Goal: Task Accomplishment & Management: Use online tool/utility

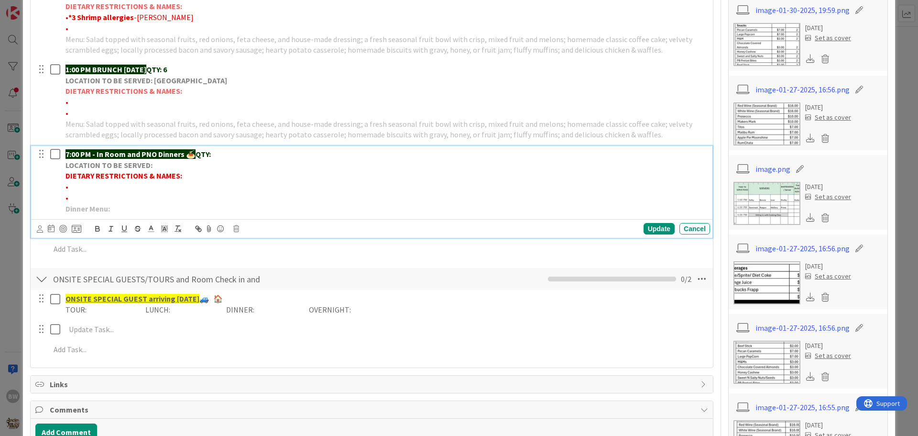
scroll to position [382, 0]
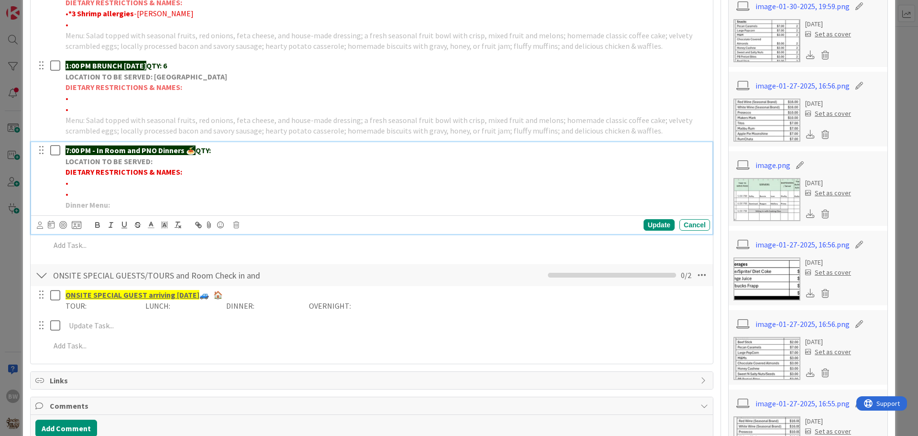
click at [223, 152] on p "7:00 PM - In Room and PNO Dinners 🍝 QTY:" at bounding box center [385, 150] width 641 height 11
click at [650, 228] on div "Update" at bounding box center [658, 224] width 31 height 11
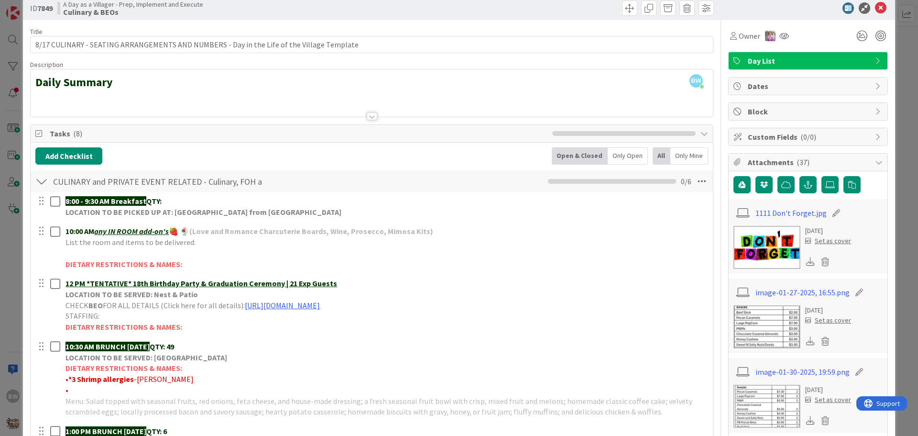
scroll to position [0, 0]
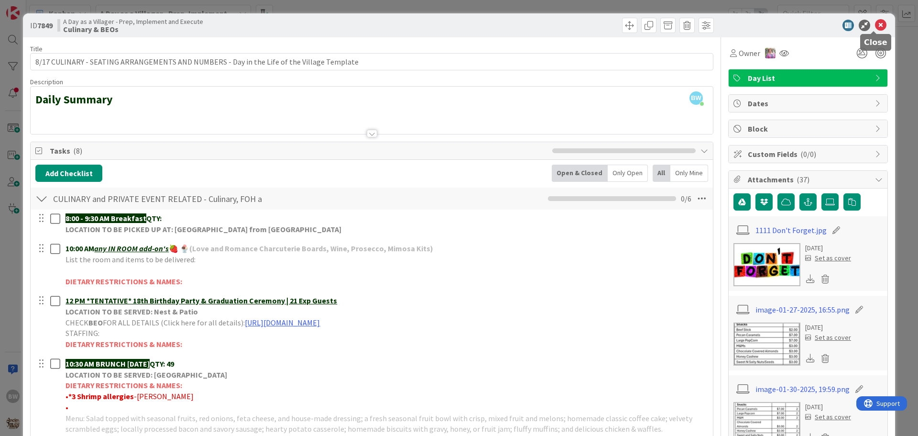
click at [875, 26] on icon at bounding box center [880, 25] width 11 height 11
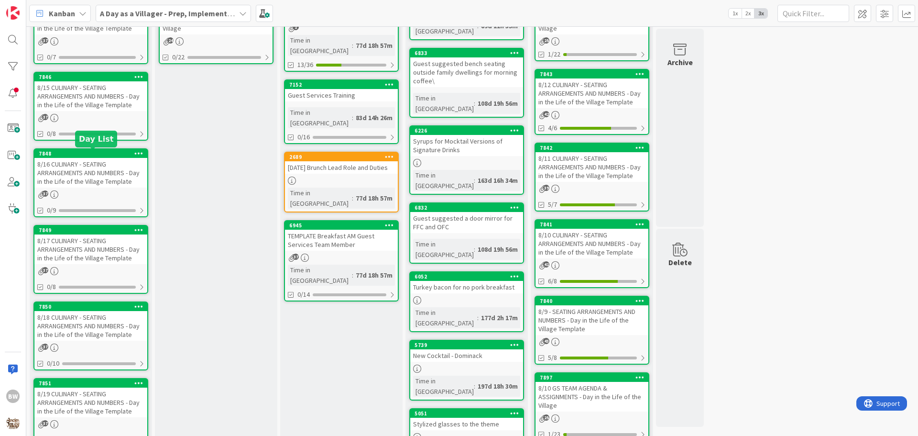
click at [76, 154] on div "7848" at bounding box center [93, 153] width 109 height 7
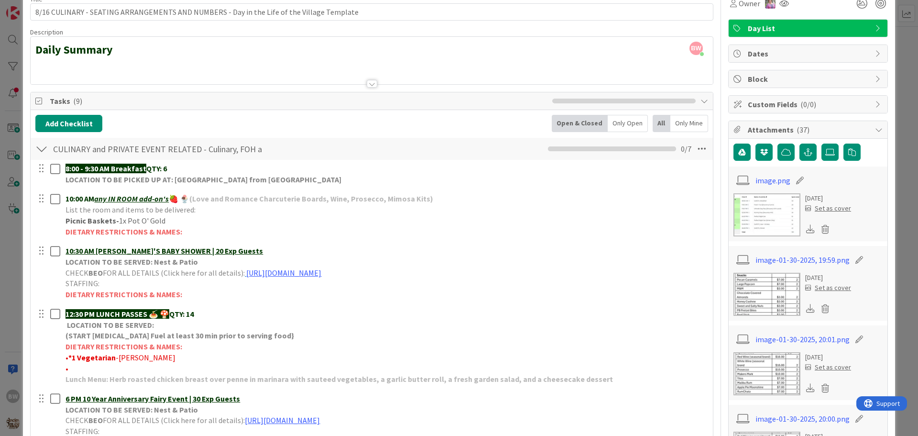
scroll to position [48, 0]
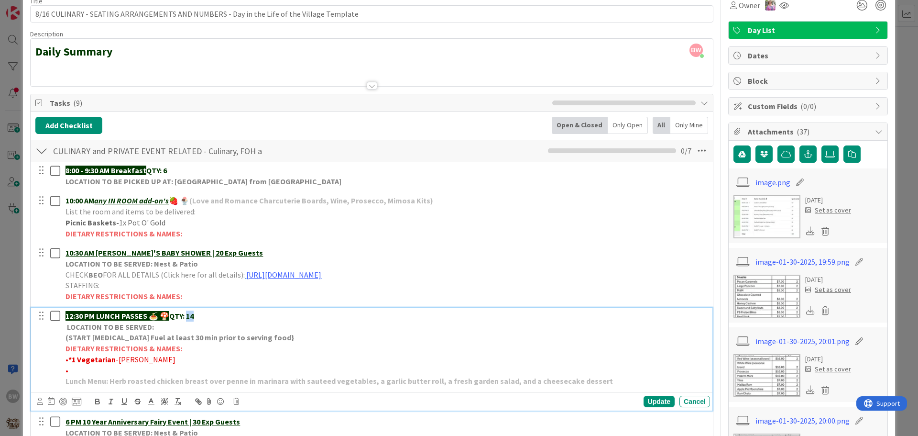
drag, startPoint x: 198, startPoint y: 314, endPoint x: 192, endPoint y: 316, distance: 6.4
click at [192, 316] on strong "QTY: 14" at bounding box center [181, 316] width 24 height 10
click at [651, 397] on div "Update" at bounding box center [658, 400] width 31 height 11
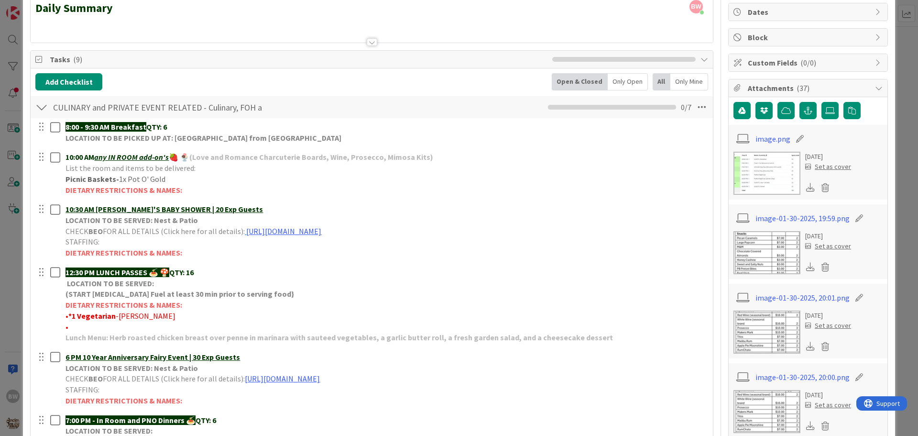
scroll to position [96, 0]
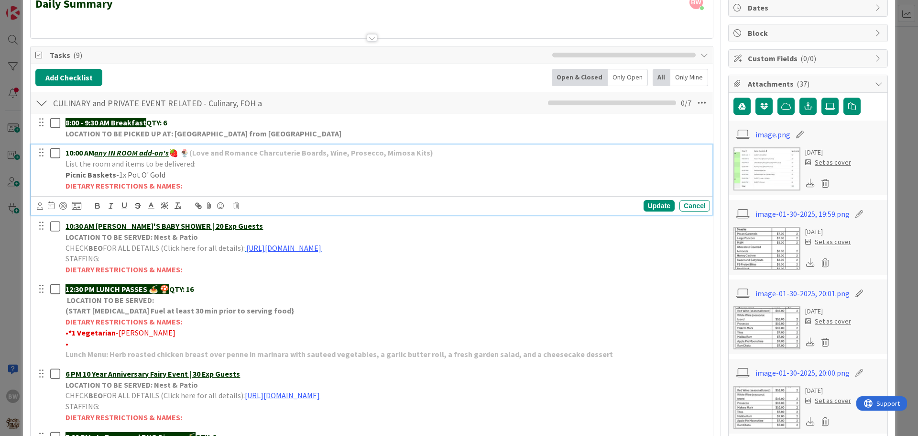
click at [171, 172] on p "Picnic Baskets- 1x Pot O' Gold" at bounding box center [385, 174] width 641 height 11
click at [643, 205] on div "Update" at bounding box center [658, 205] width 31 height 11
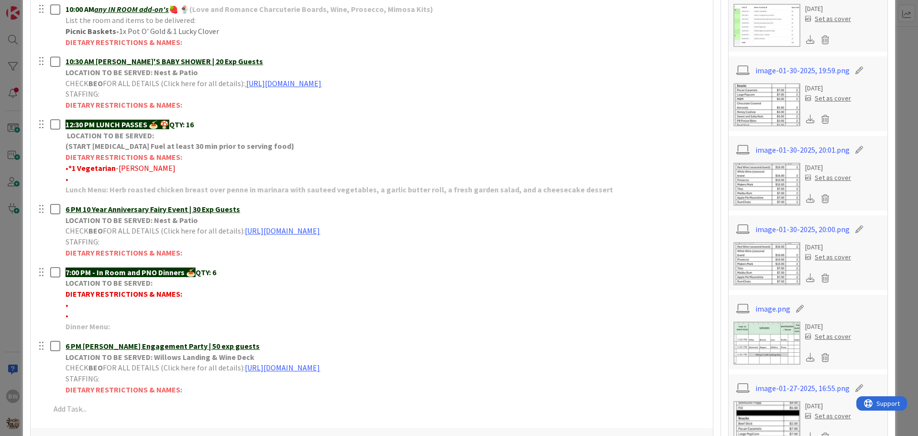
scroll to position [0, 0]
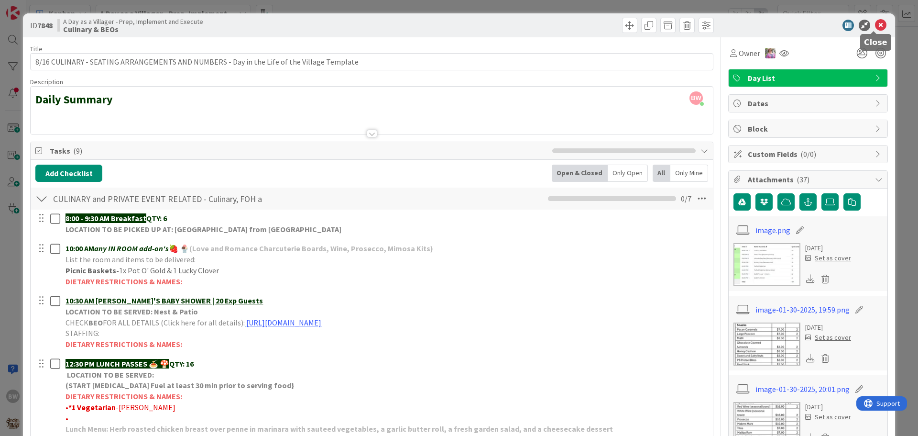
click at [875, 22] on icon at bounding box center [880, 25] width 11 height 11
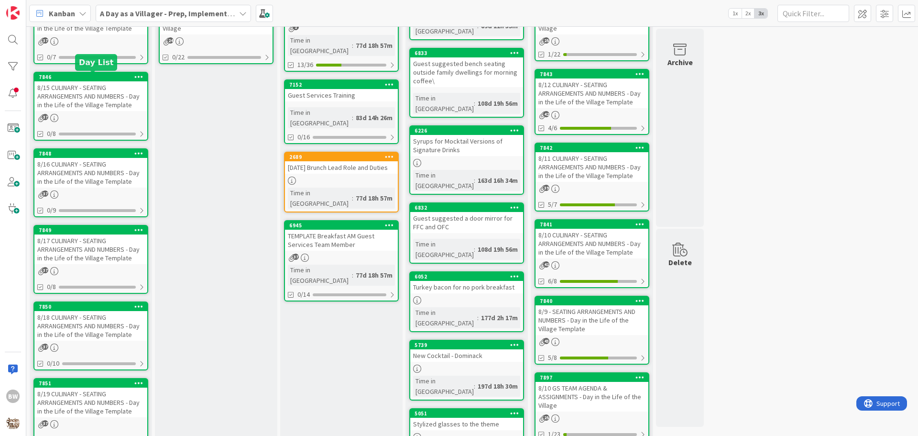
click at [88, 77] on div "7846" at bounding box center [93, 77] width 109 height 7
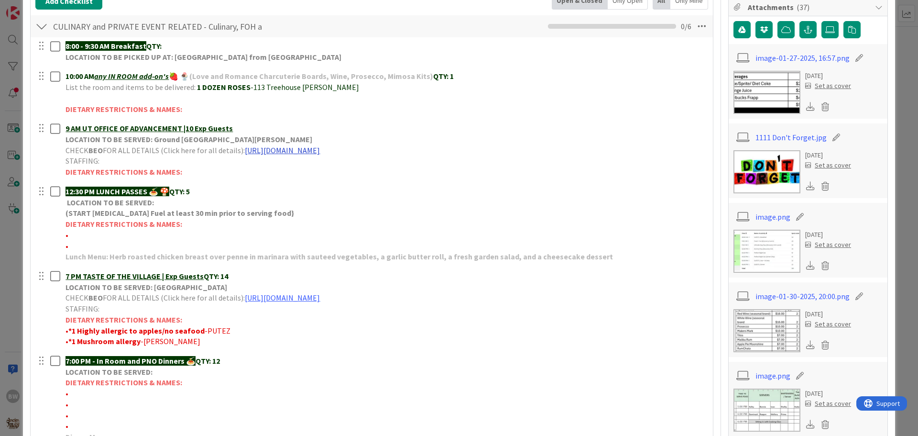
scroll to position [191, 0]
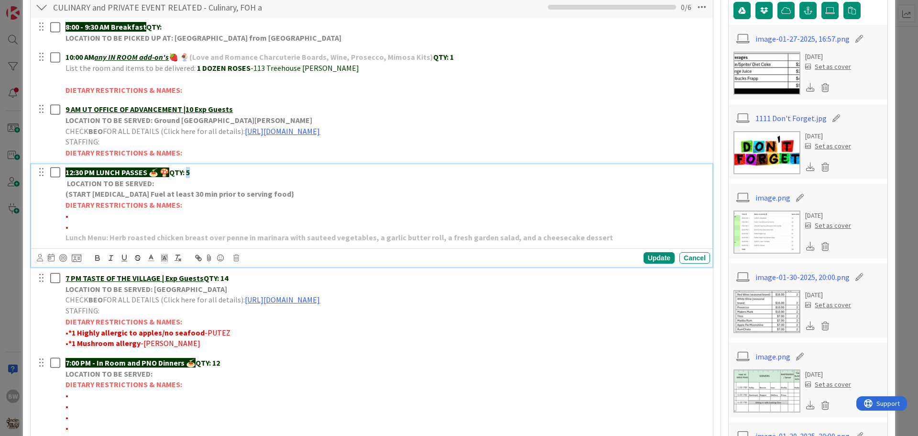
drag, startPoint x: 195, startPoint y: 172, endPoint x: 190, endPoint y: 170, distance: 5.8
click at [190, 170] on p "12:30 PM LUNCH PASSES 🍝 🍄 QTY: 5" at bounding box center [385, 172] width 641 height 11
click at [644, 259] on div "Update" at bounding box center [658, 257] width 31 height 11
